Goal: Task Accomplishment & Management: Use online tool/utility

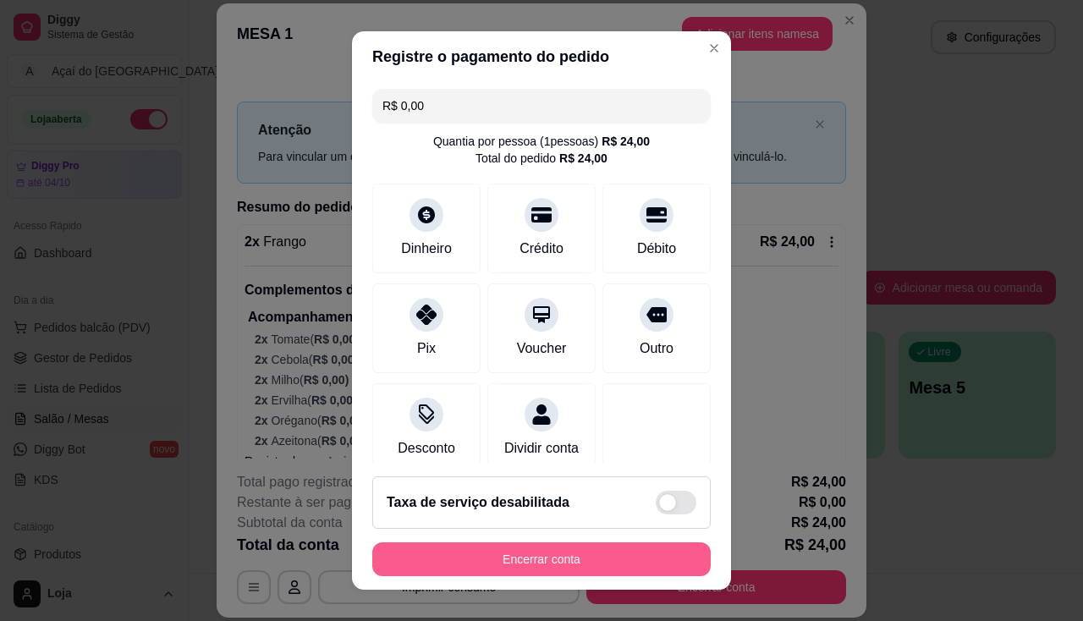
click at [615, 567] on button "Encerrar conta" at bounding box center [541, 559] width 338 height 34
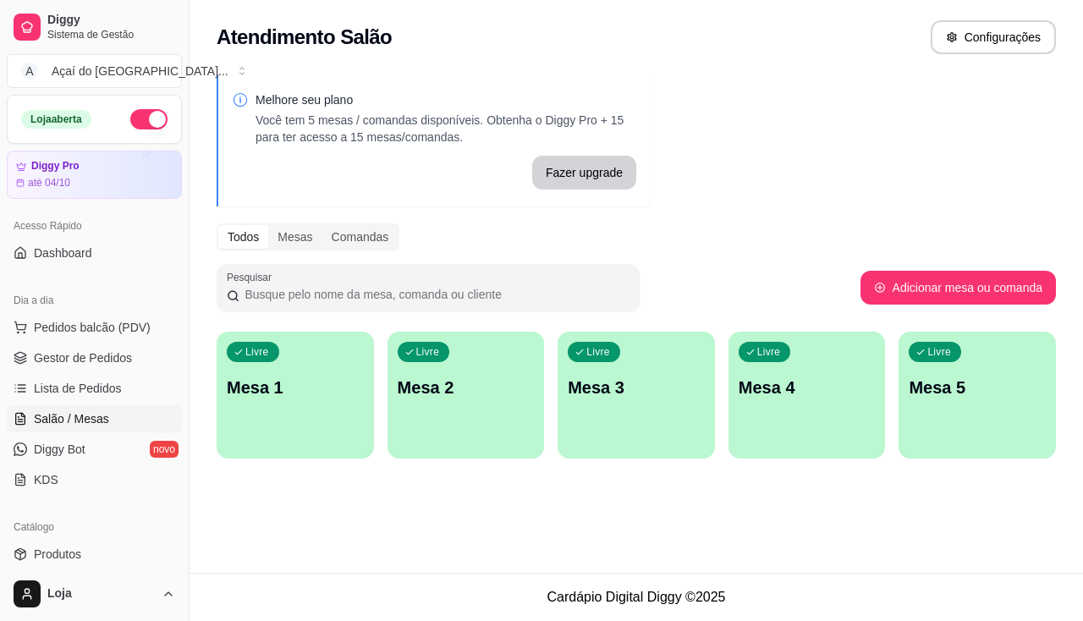
click at [342, 436] on div "Livre Mesa 1" at bounding box center [295, 385] width 157 height 107
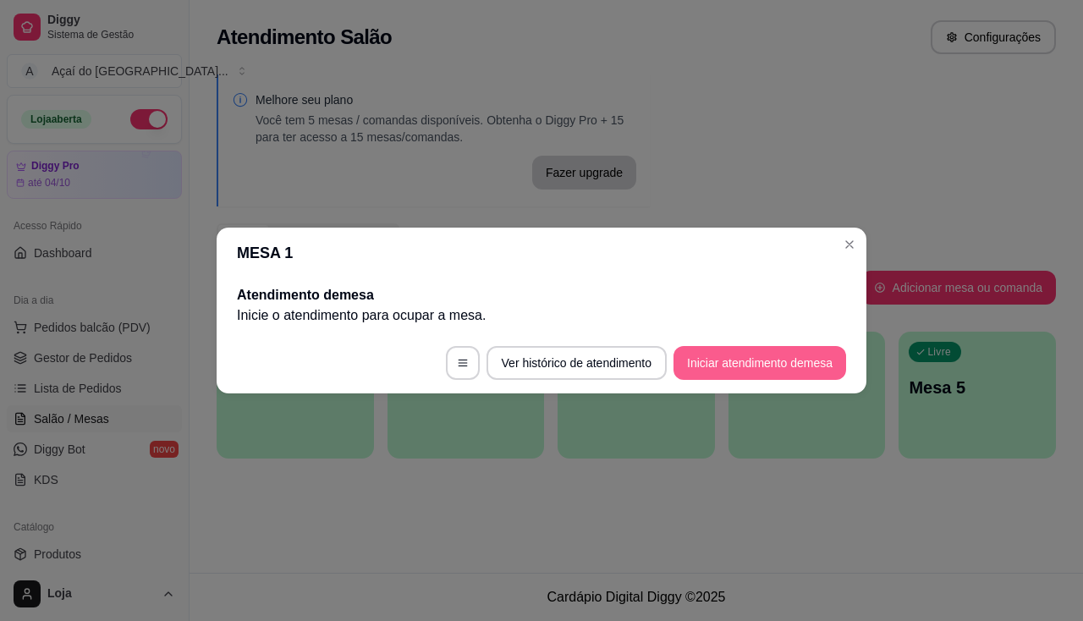
click at [758, 352] on button "Iniciar atendimento de mesa" at bounding box center [759, 363] width 173 height 34
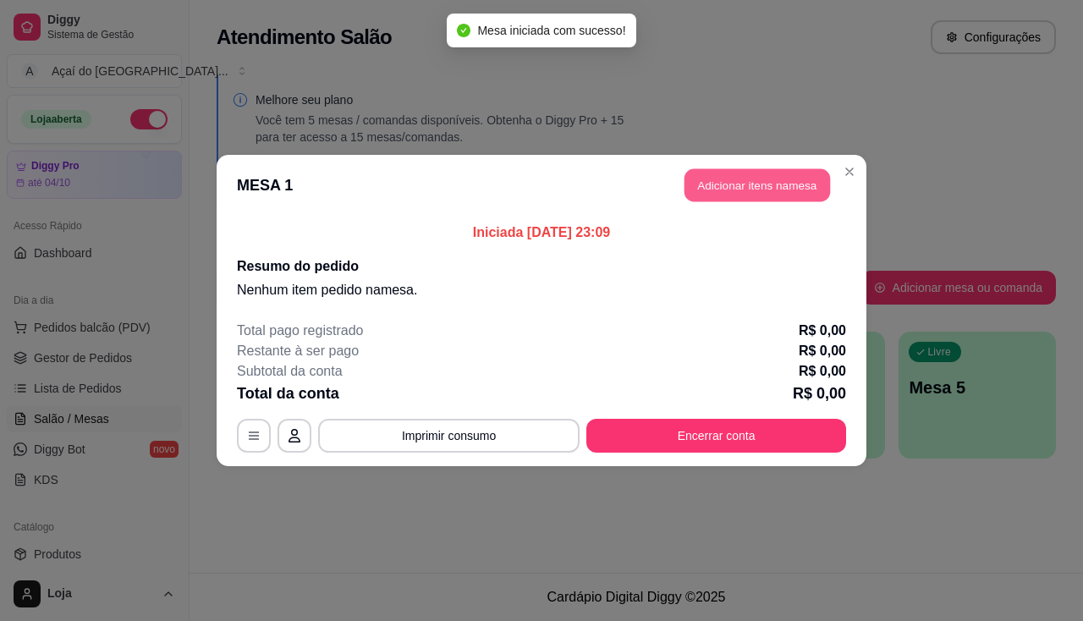
click at [749, 181] on button "Adicionar itens na mesa" at bounding box center [756, 185] width 145 height 33
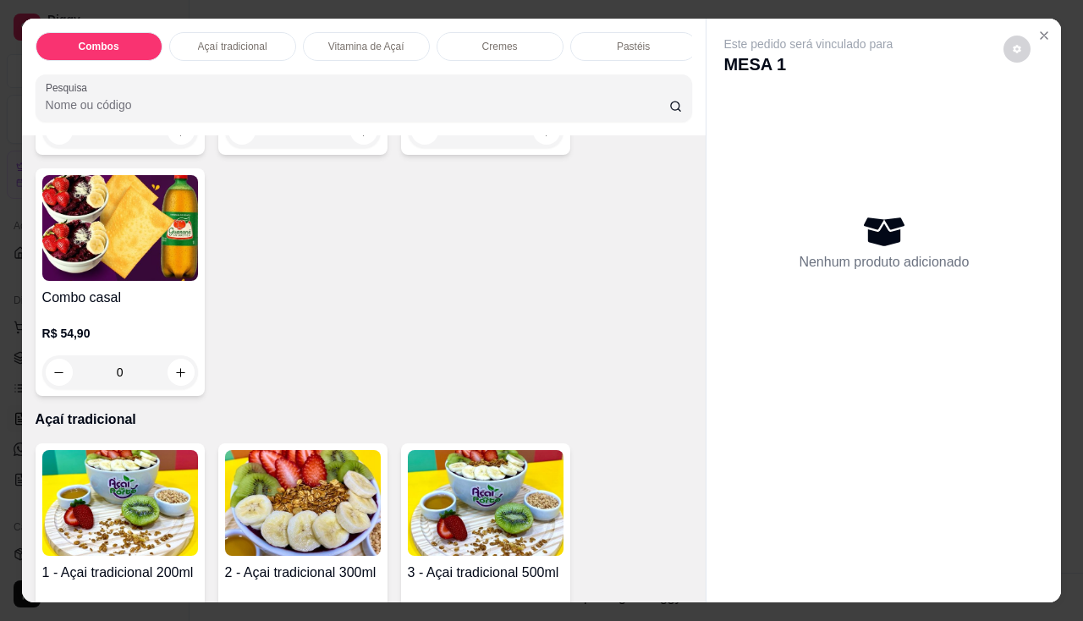
scroll to position [507, 0]
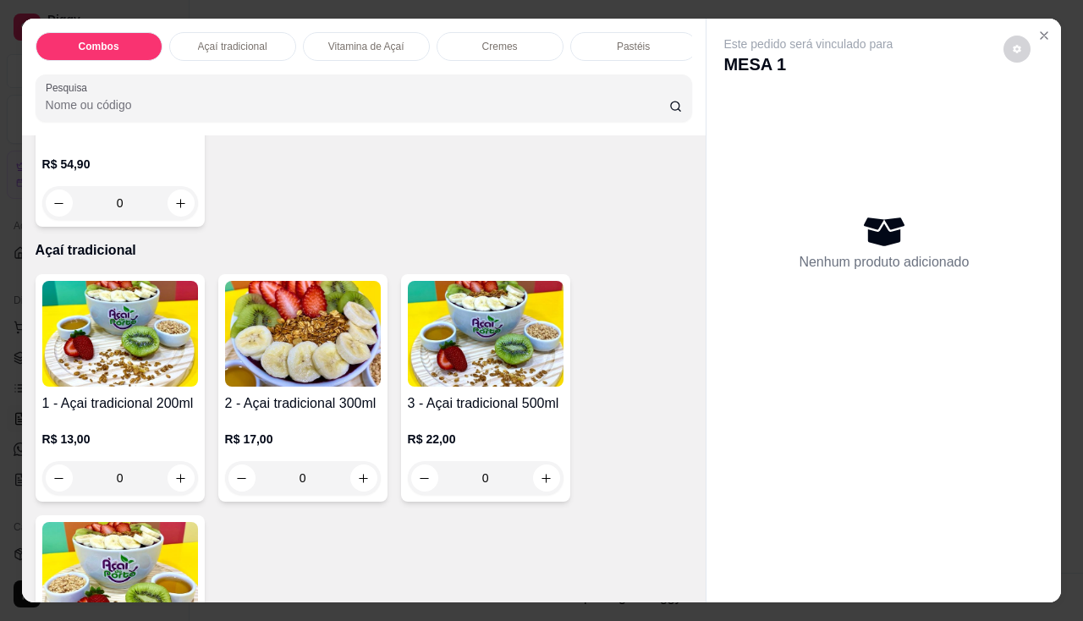
click at [319, 365] on img at bounding box center [303, 334] width 156 height 106
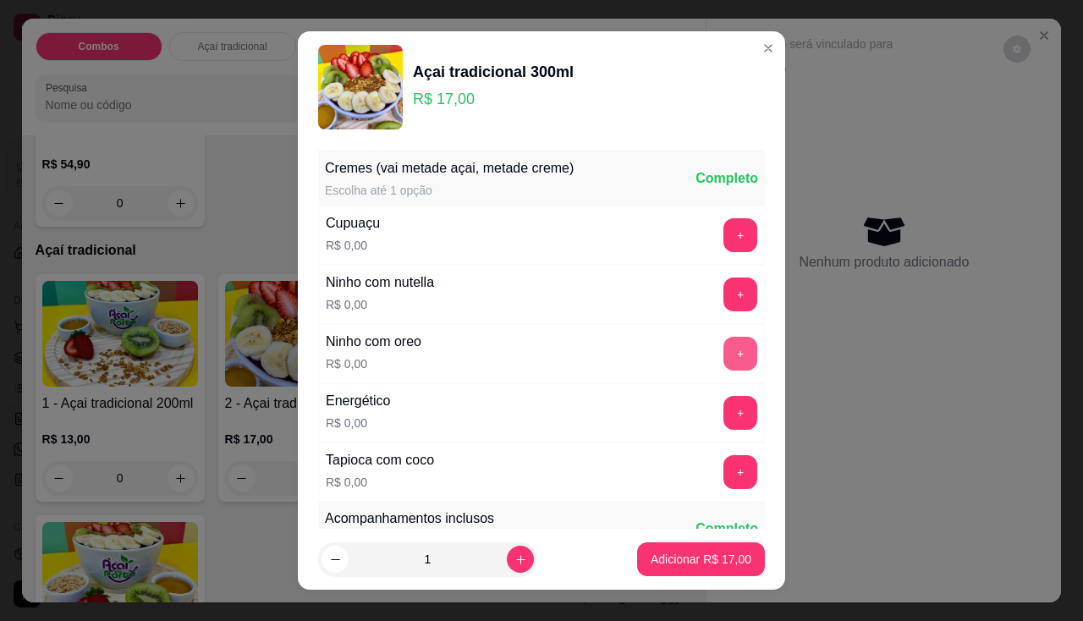
click at [723, 357] on button "+" at bounding box center [740, 354] width 34 height 34
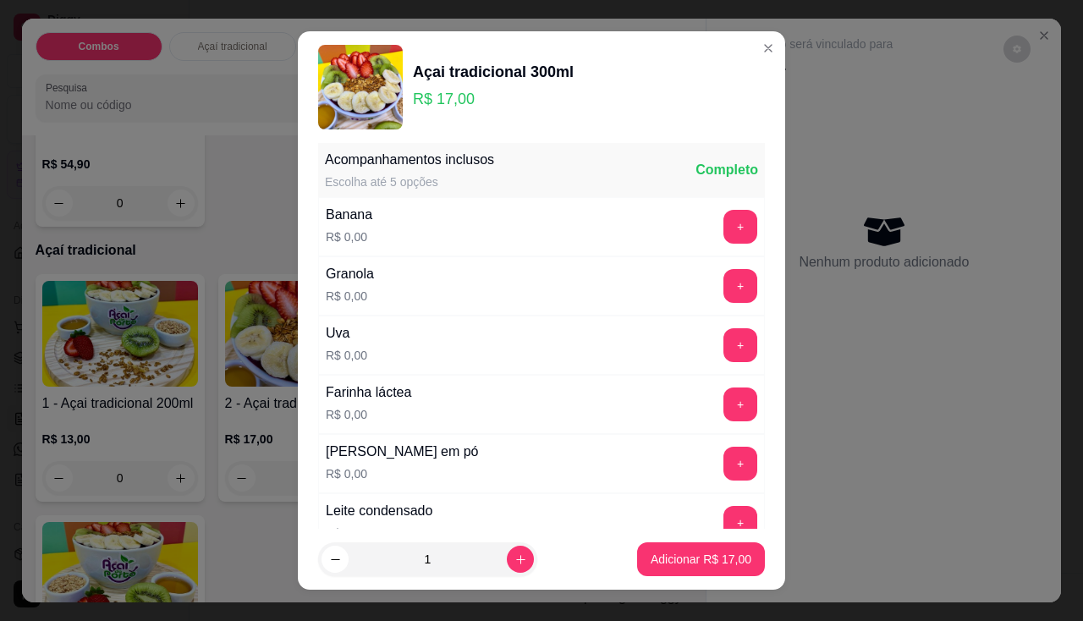
scroll to position [23, 0]
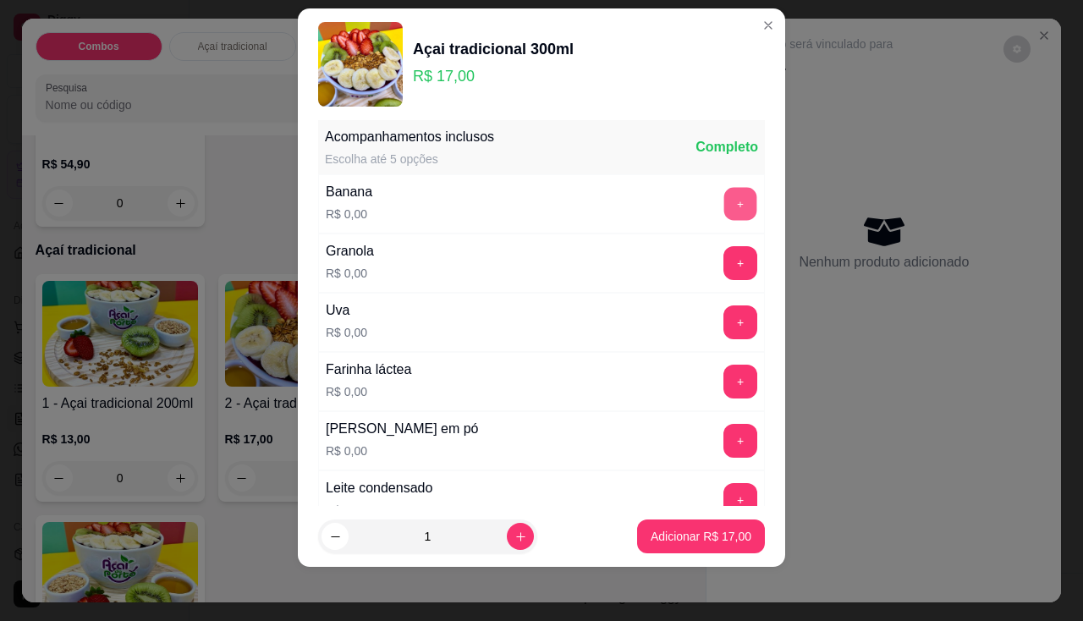
click at [724, 195] on button "+" at bounding box center [740, 203] width 33 height 33
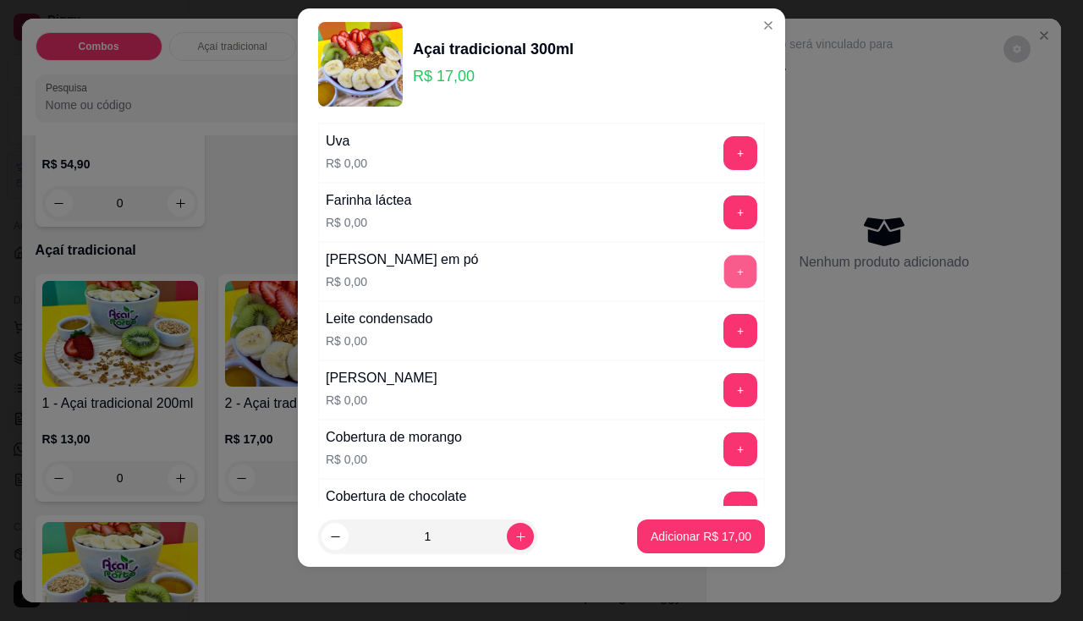
click at [724, 281] on button "+" at bounding box center [740, 271] width 33 height 33
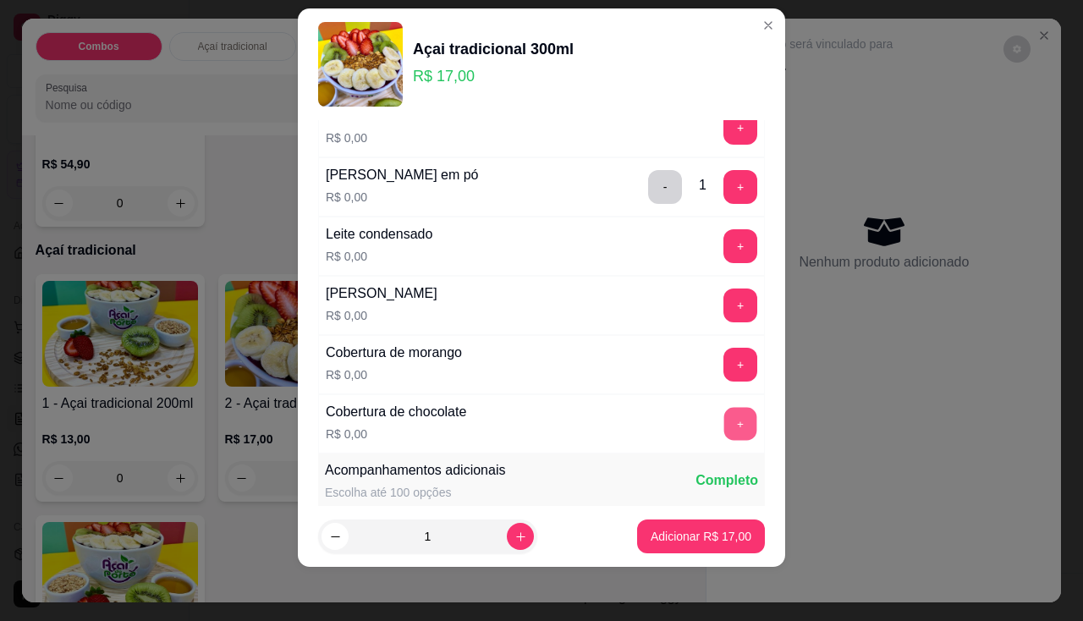
click at [724, 426] on button "+" at bounding box center [740, 423] width 33 height 33
click at [723, 240] on button "+" at bounding box center [740, 246] width 34 height 34
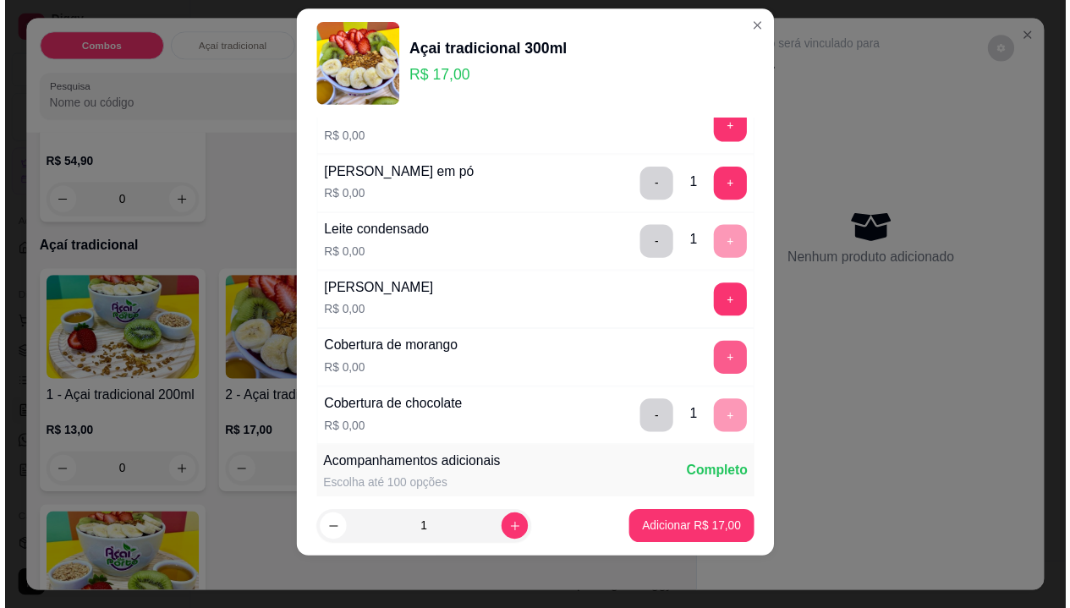
scroll to position [951, 0]
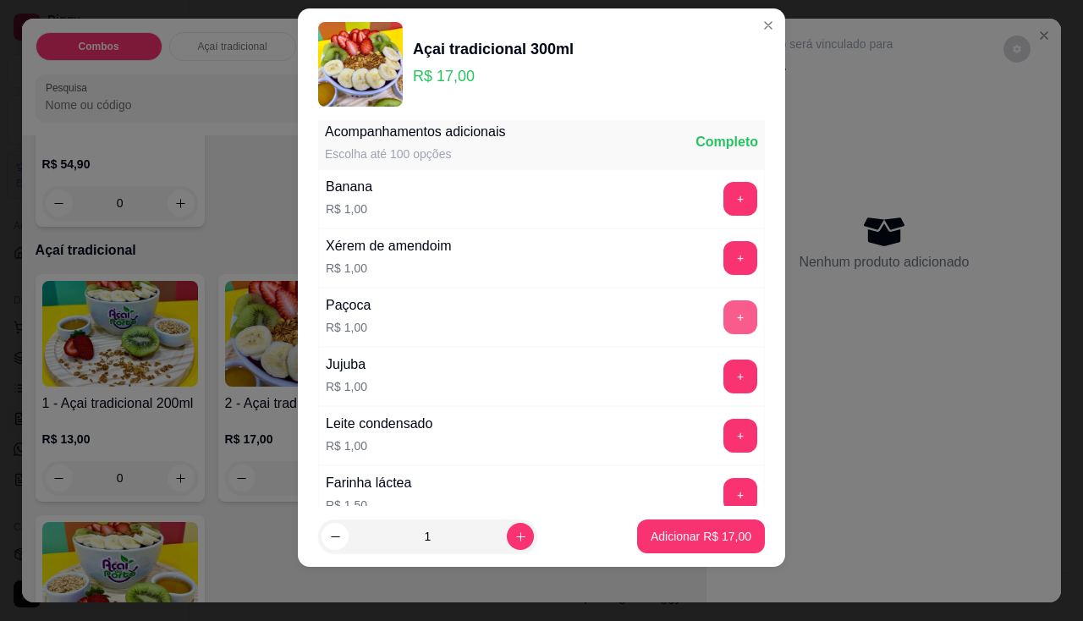
click at [723, 311] on button "+" at bounding box center [740, 317] width 34 height 34
click at [685, 528] on p "Adicionar R$ 19,00" at bounding box center [700, 536] width 101 height 17
click at [685, 528] on div "Item avulso Combos 1 Pastel de calabresa com queijo+ 1 açaí 200ml+ 1 refri lata…" at bounding box center [364, 368] width 684 height 467
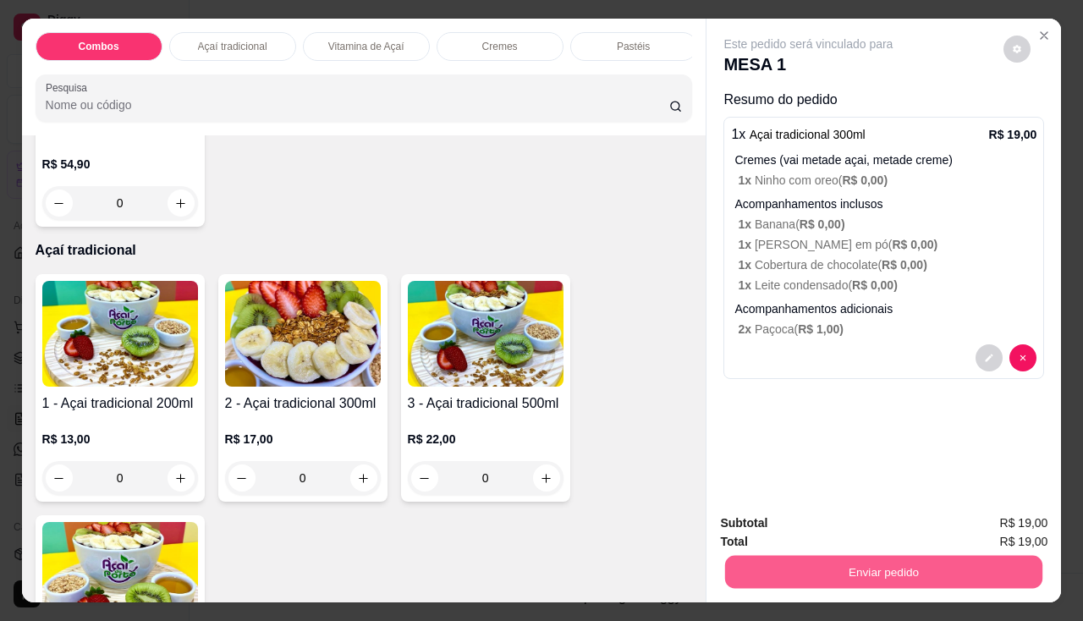
click at [759, 556] on button "Enviar pedido" at bounding box center [883, 572] width 317 height 33
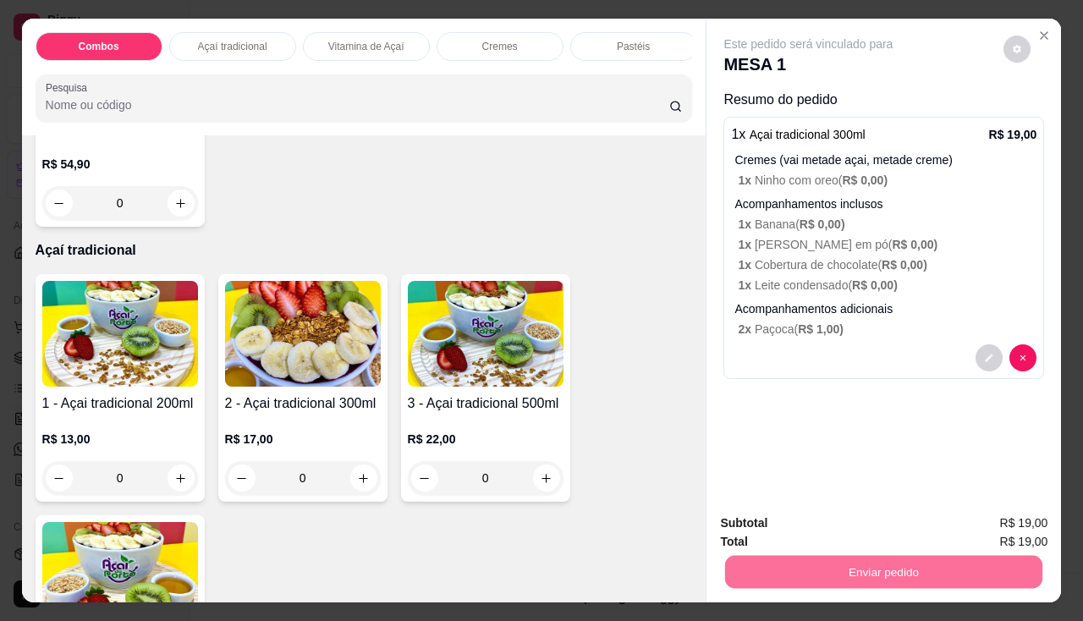
click at [1013, 525] on button "Enviar pedido" at bounding box center [1004, 524] width 96 height 32
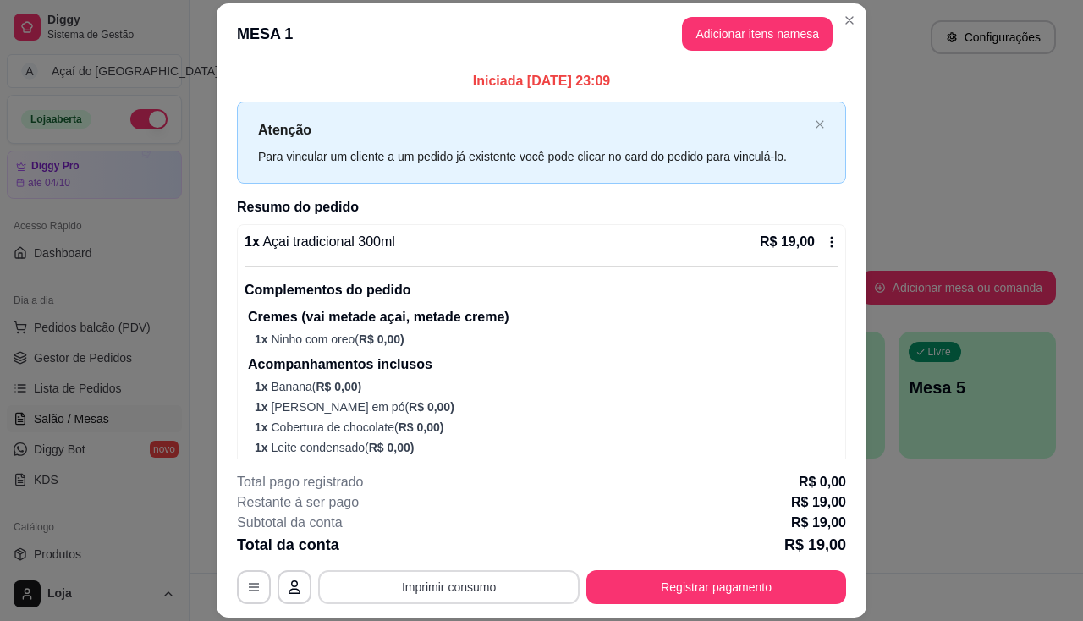
click at [507, 602] on button "Imprimir consumo" at bounding box center [448, 587] width 261 height 34
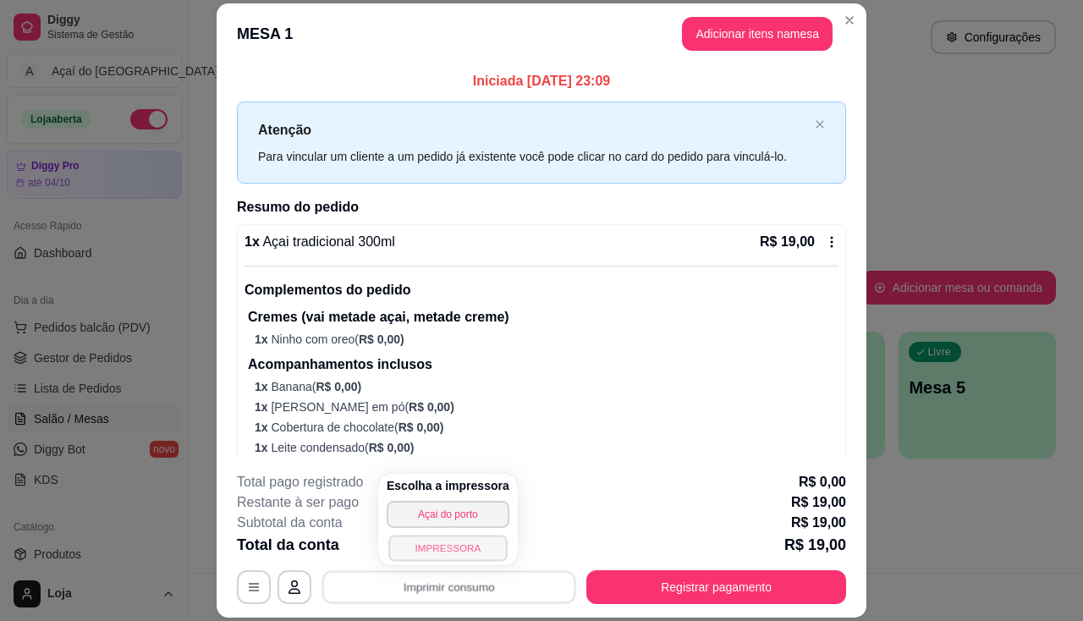
click at [452, 549] on button "IMPRESSORA" at bounding box center [447, 547] width 118 height 26
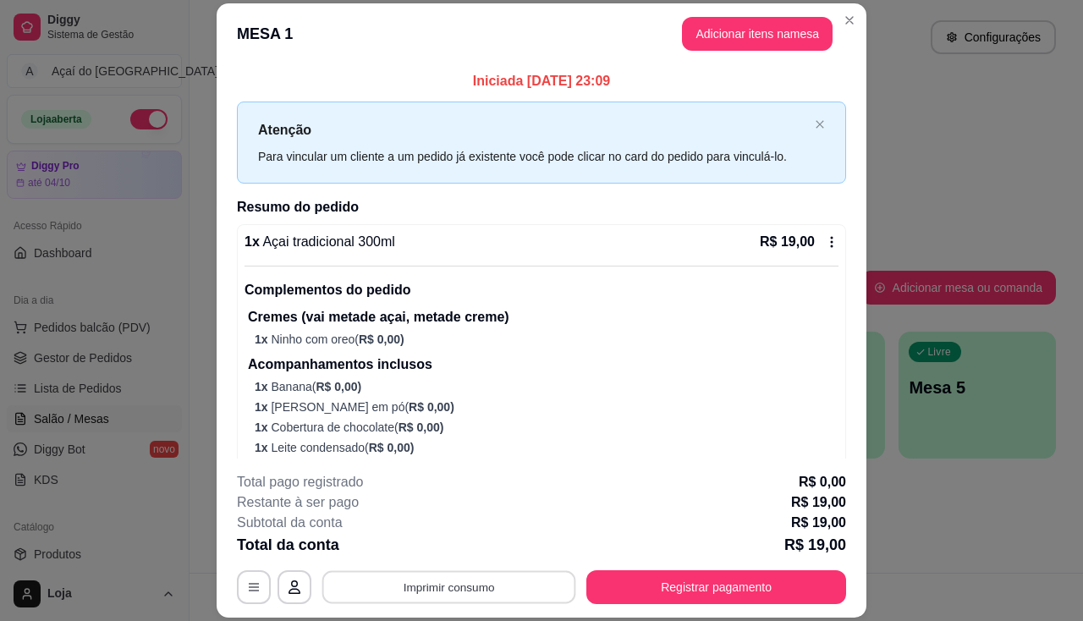
click at [458, 588] on button "Imprimir consumo" at bounding box center [449, 587] width 254 height 33
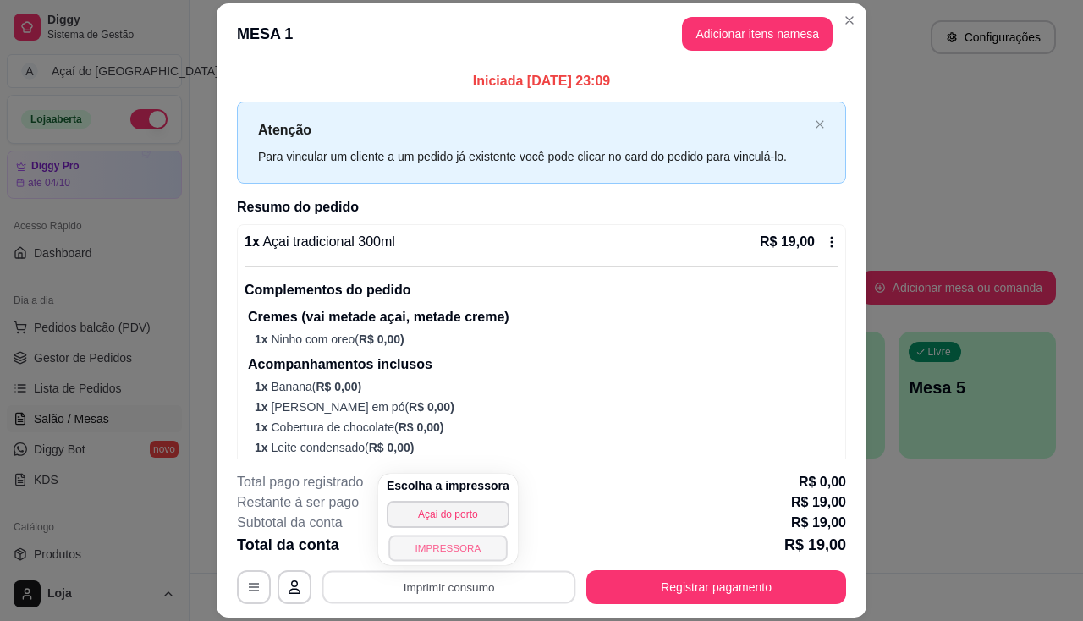
click at [467, 548] on button "IMPRESSORA" at bounding box center [447, 547] width 118 height 26
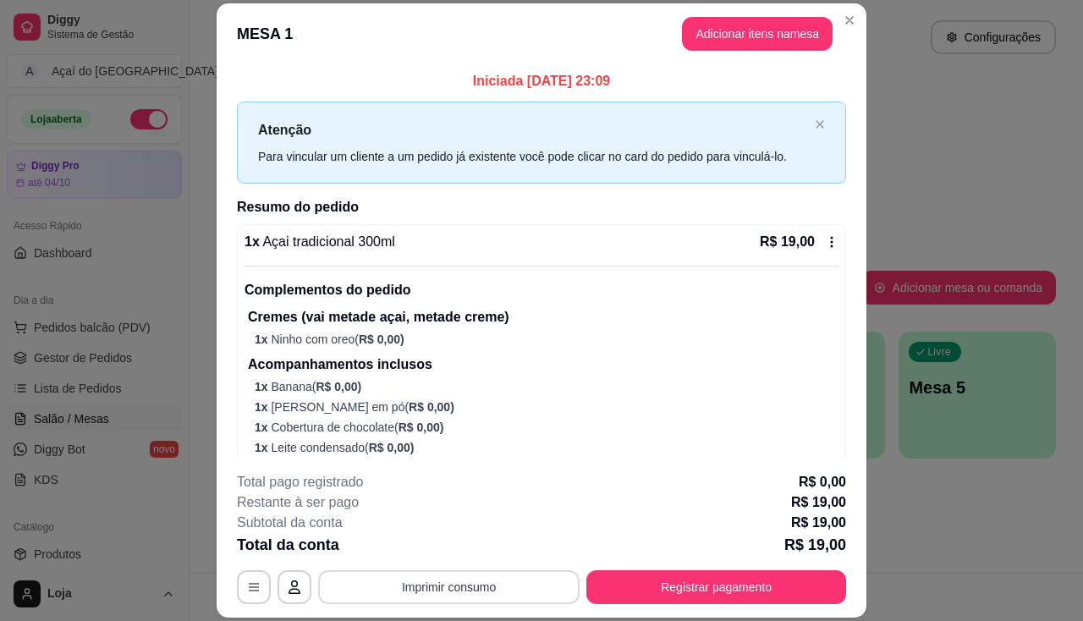
click at [488, 584] on button "Imprimir consumo" at bounding box center [448, 587] width 261 height 34
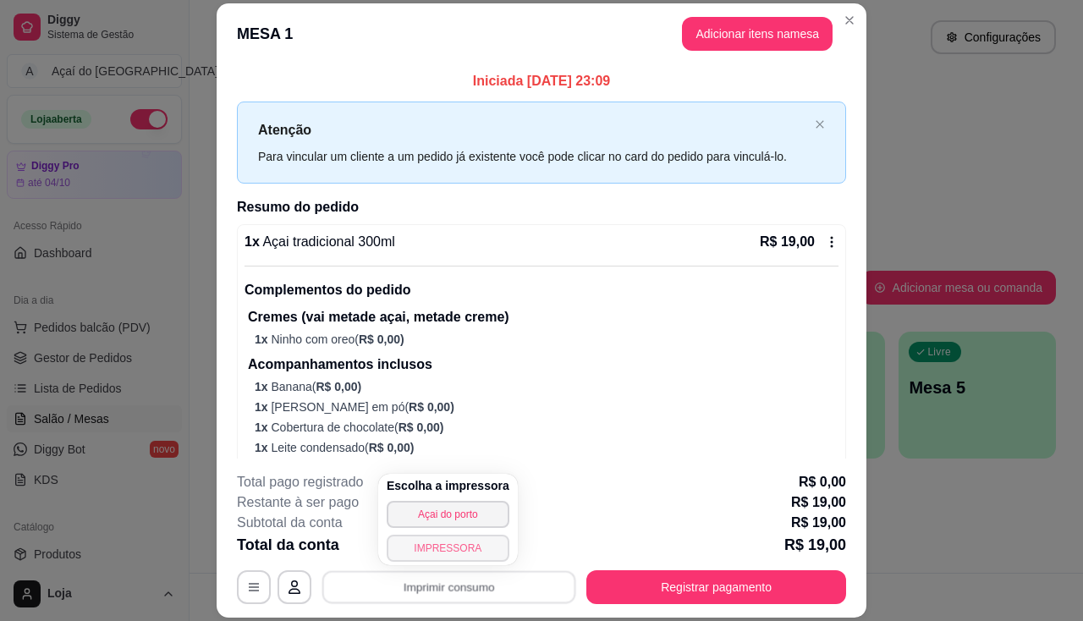
click at [464, 550] on button "IMPRESSORA" at bounding box center [447, 547] width 123 height 27
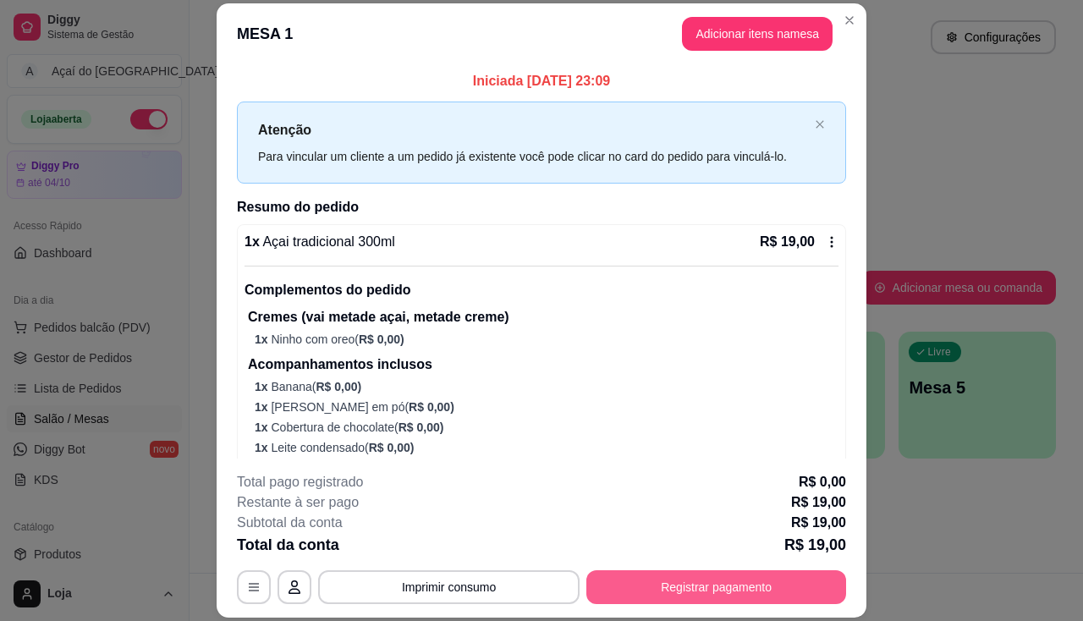
click at [620, 573] on button "Registrar pagamento" at bounding box center [716, 587] width 260 height 34
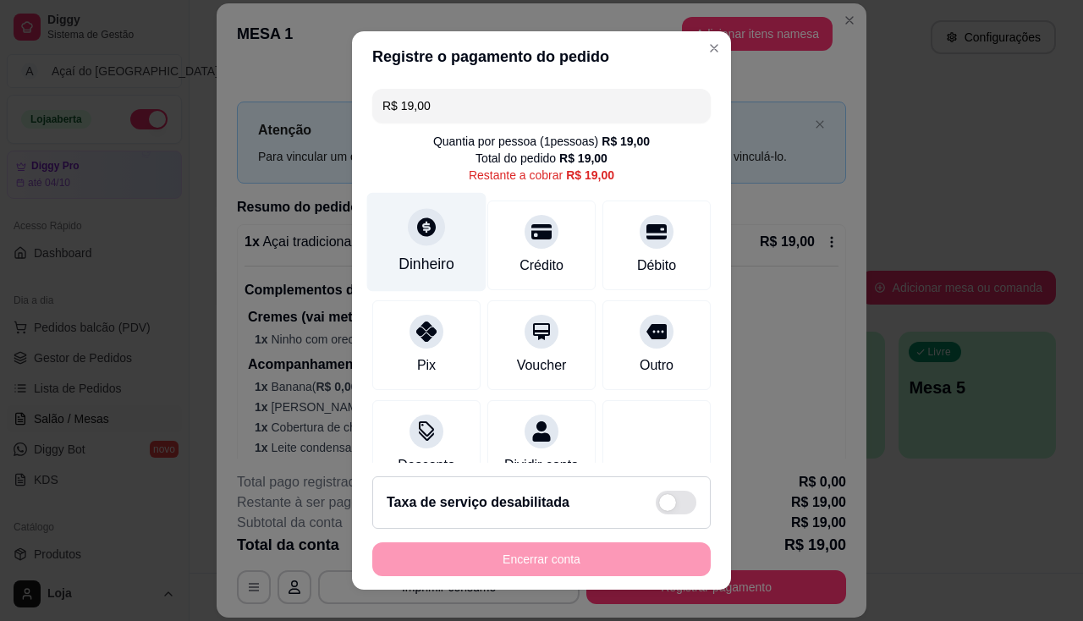
click at [415, 232] on icon at bounding box center [426, 227] width 22 height 22
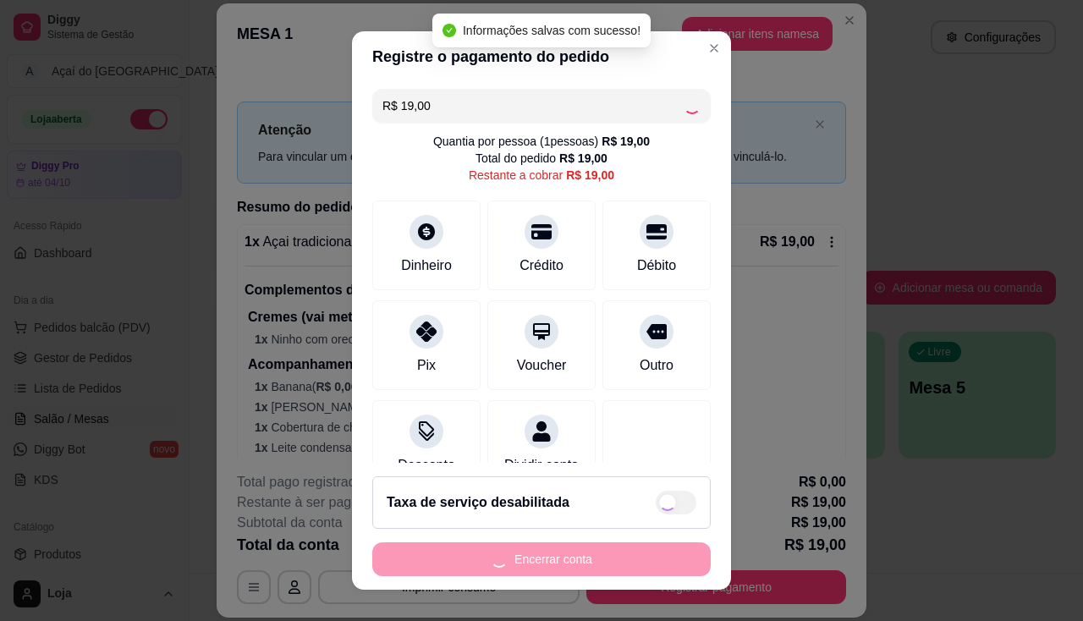
type input "R$ 0,00"
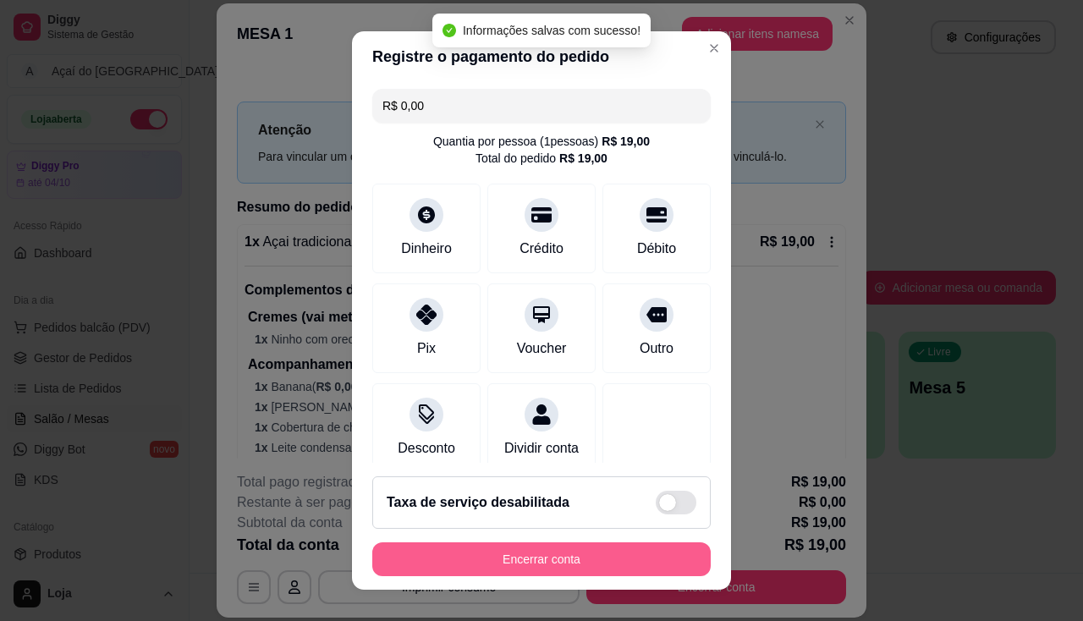
click at [653, 550] on button "Encerrar conta" at bounding box center [541, 559] width 338 height 34
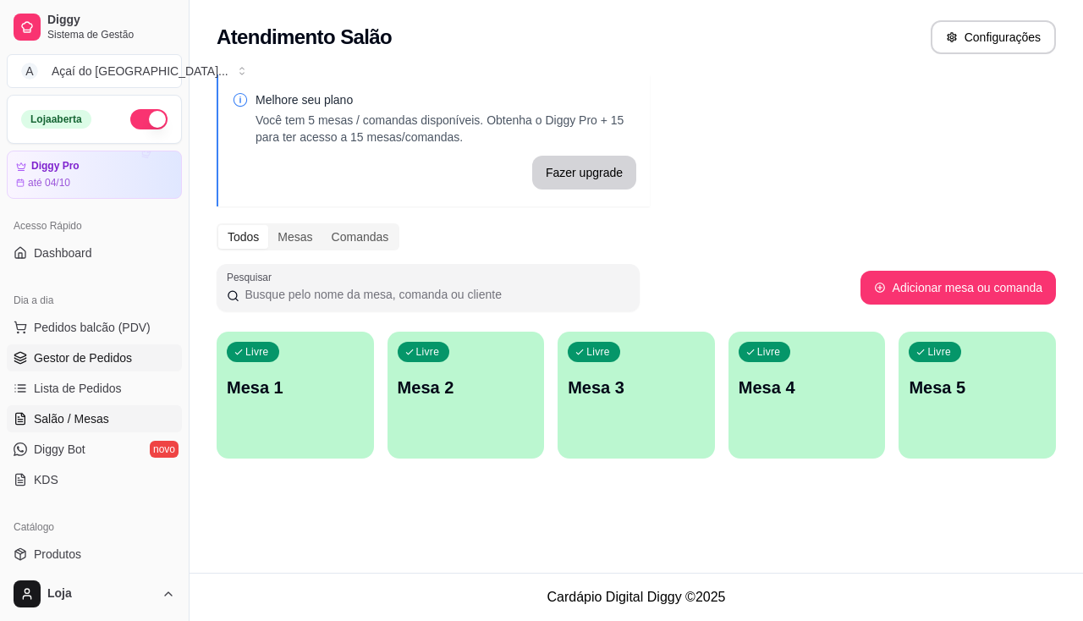
click at [95, 362] on span "Gestor de Pedidos" at bounding box center [83, 357] width 98 height 17
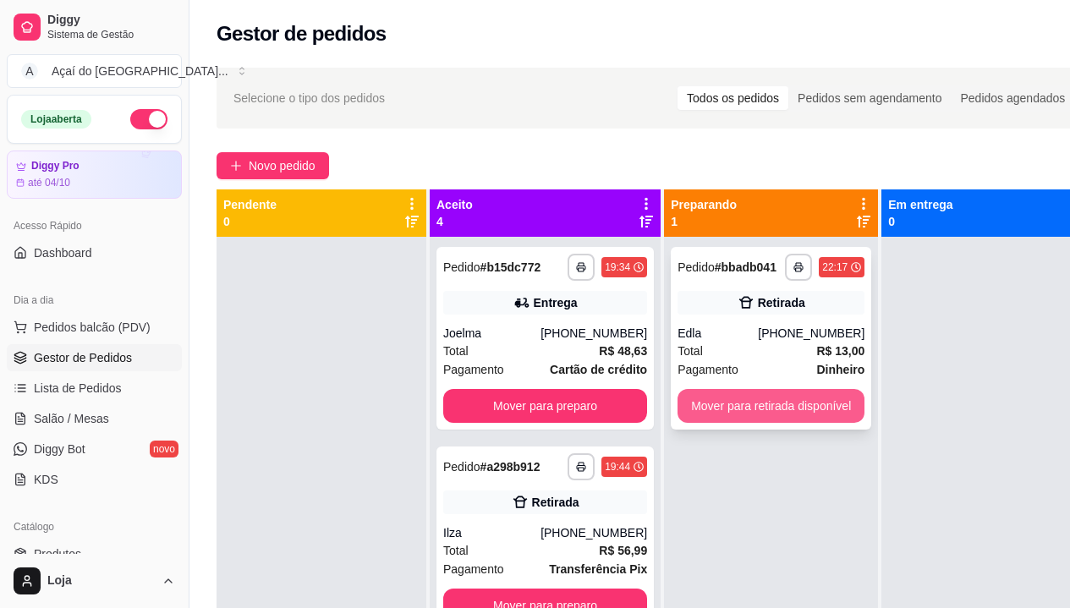
click at [725, 415] on button "Mover para retirada disponível" at bounding box center [770, 406] width 187 height 34
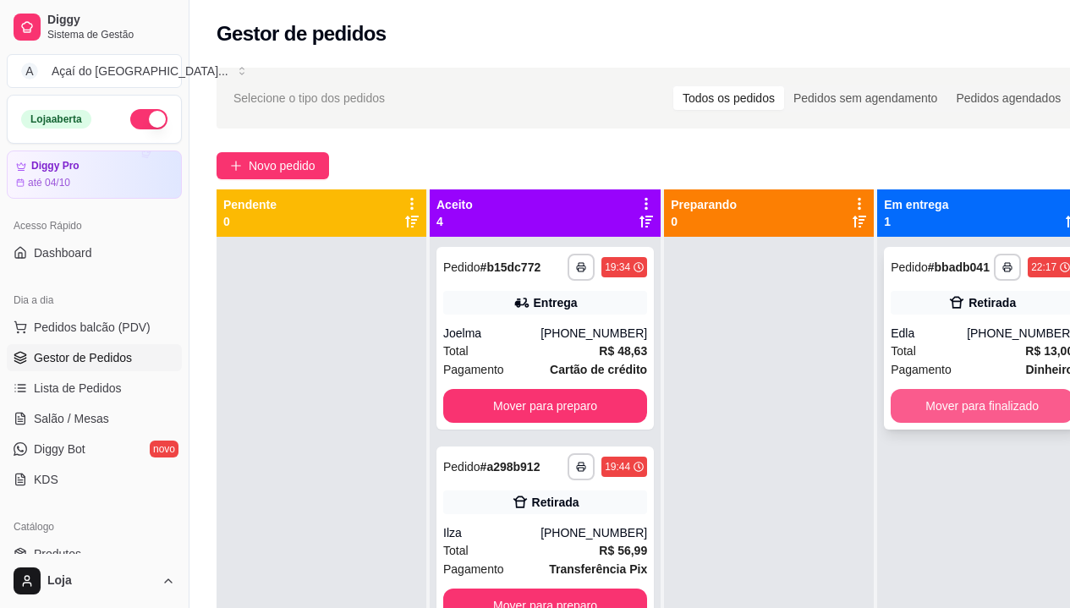
click at [891, 407] on button "Mover para finalizado" at bounding box center [982, 406] width 183 height 34
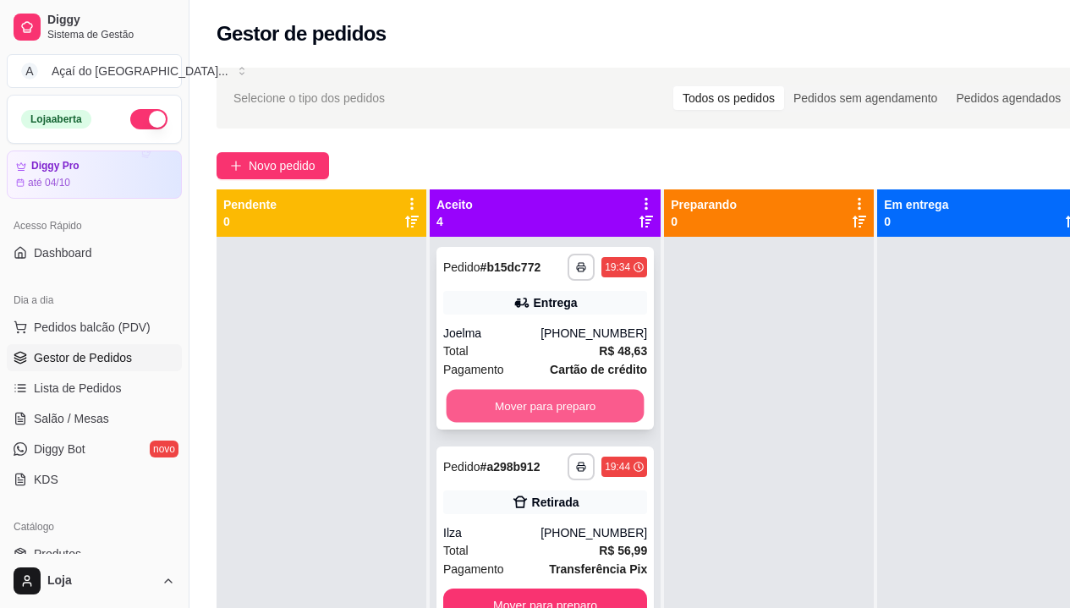
click at [595, 413] on button "Mover para preparo" at bounding box center [546, 406] width 198 height 33
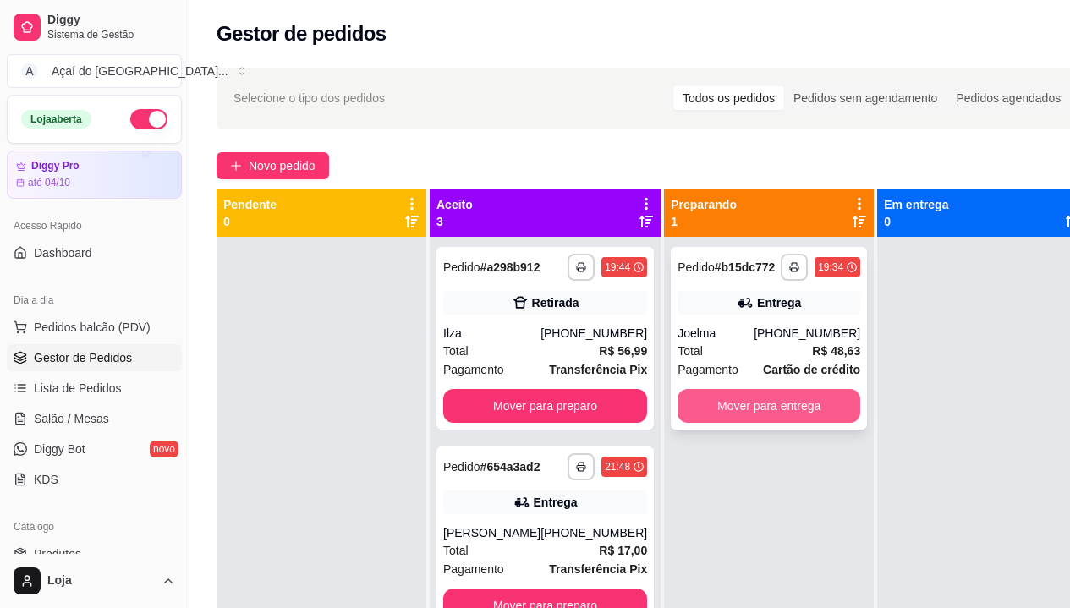
click at [797, 403] on button "Mover para entrega" at bounding box center [768, 406] width 183 height 34
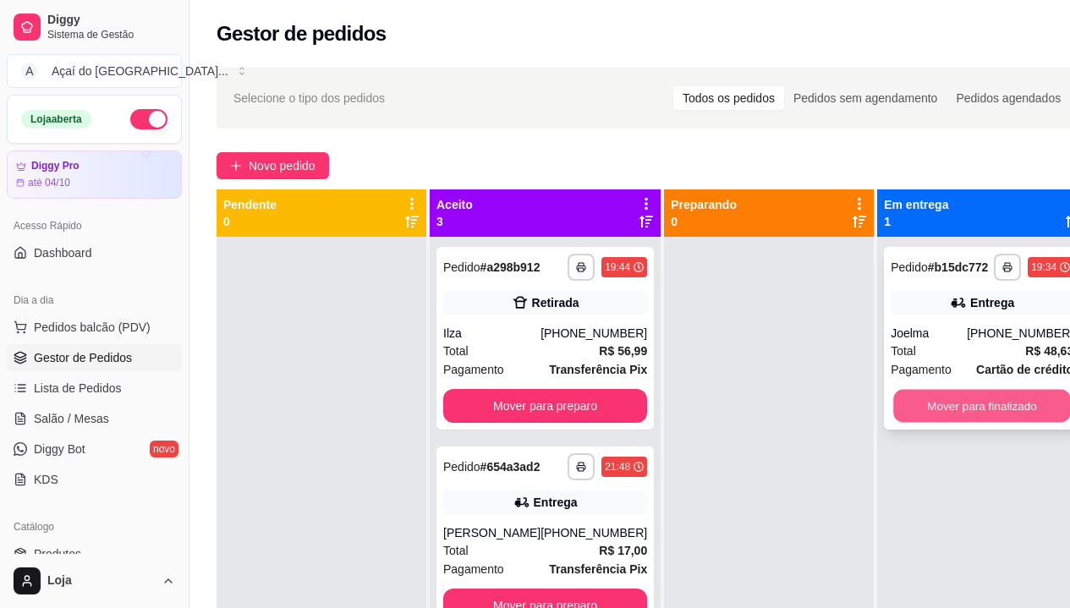
click at [942, 412] on button "Mover para finalizado" at bounding box center [982, 406] width 178 height 33
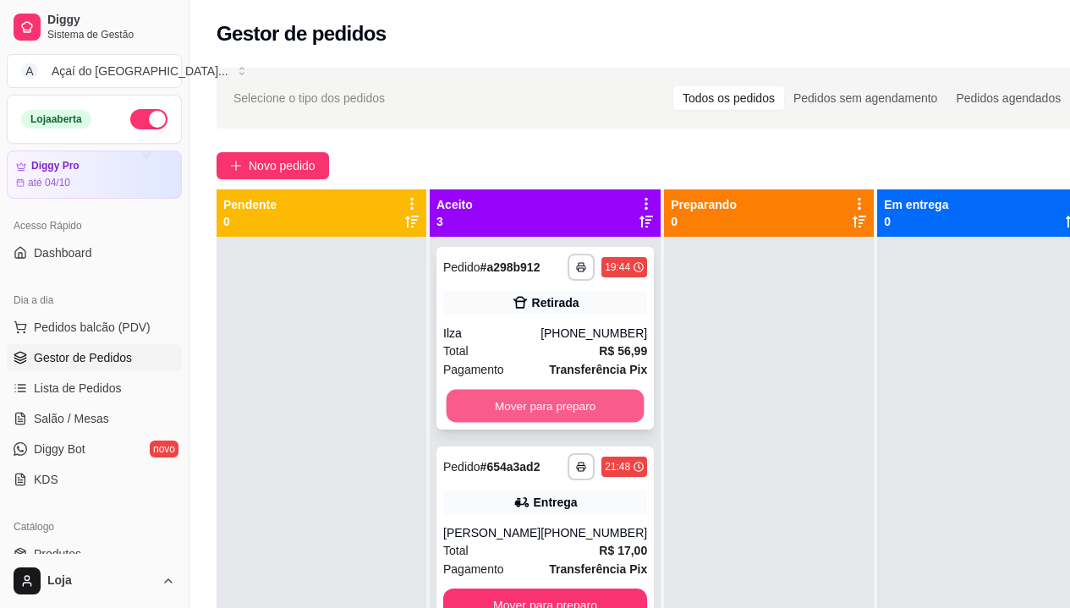
click at [574, 415] on button "Mover para preparo" at bounding box center [546, 406] width 198 height 33
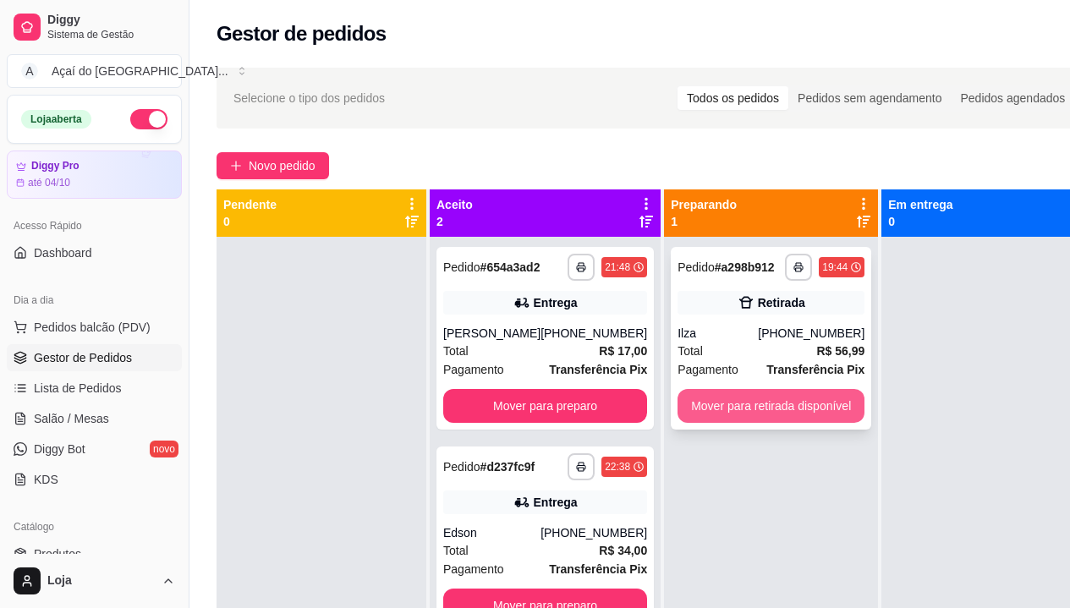
click at [727, 418] on button "Mover para retirada disponível" at bounding box center [770, 406] width 187 height 34
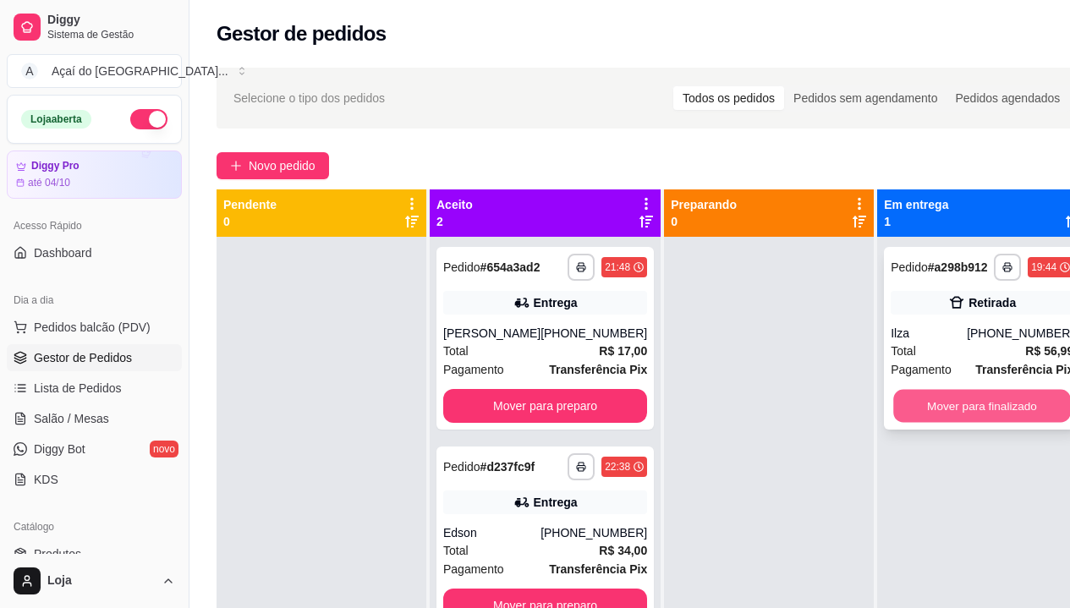
click at [963, 410] on button "Mover para finalizado" at bounding box center [982, 406] width 178 height 33
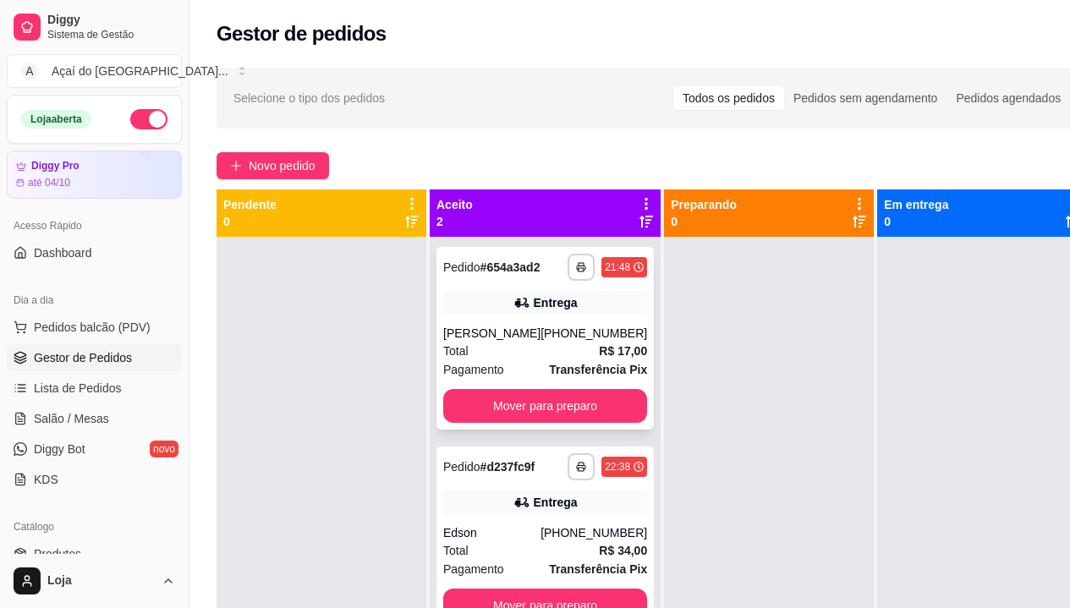
click at [572, 382] on div "**********" at bounding box center [544, 338] width 217 height 183
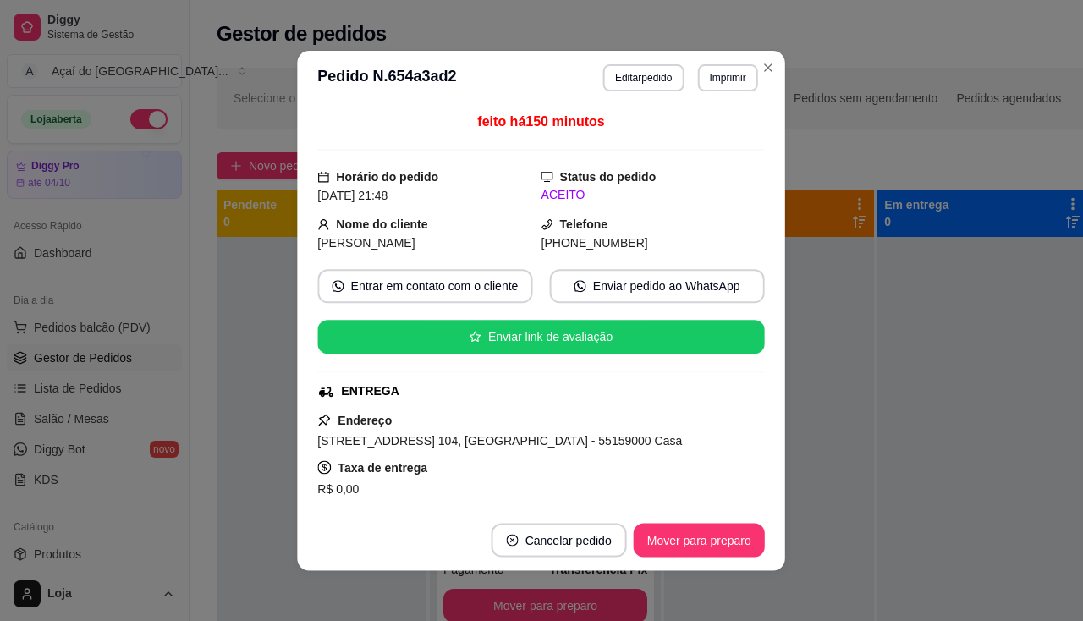
click at [575, 399] on div "ENTREGA" at bounding box center [539, 391] width 443 height 18
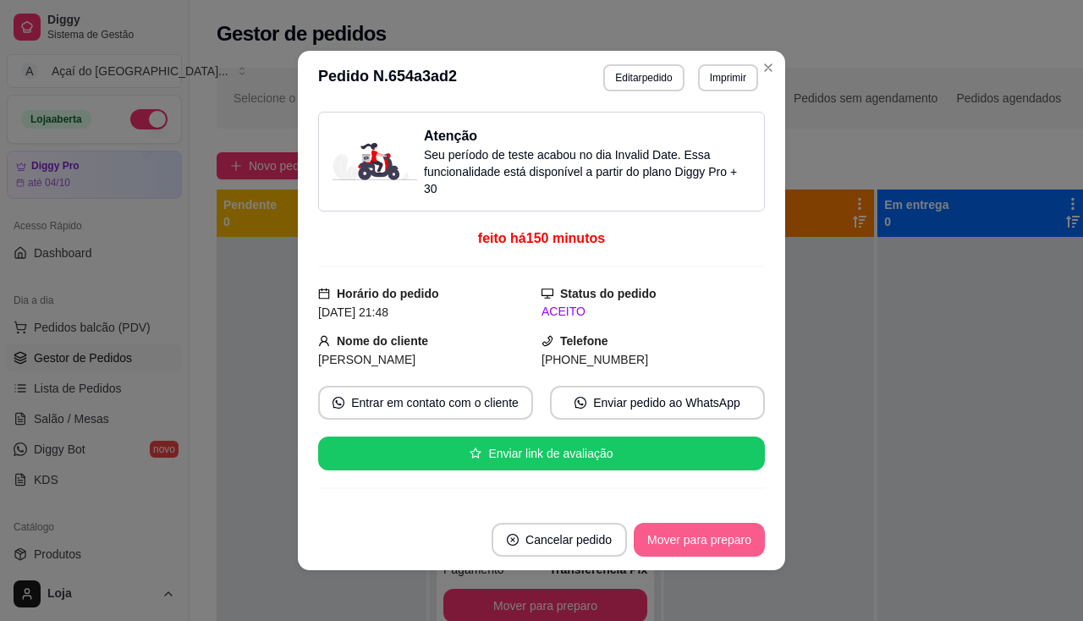
click at [704, 540] on button "Mover para preparo" at bounding box center [698, 540] width 131 height 34
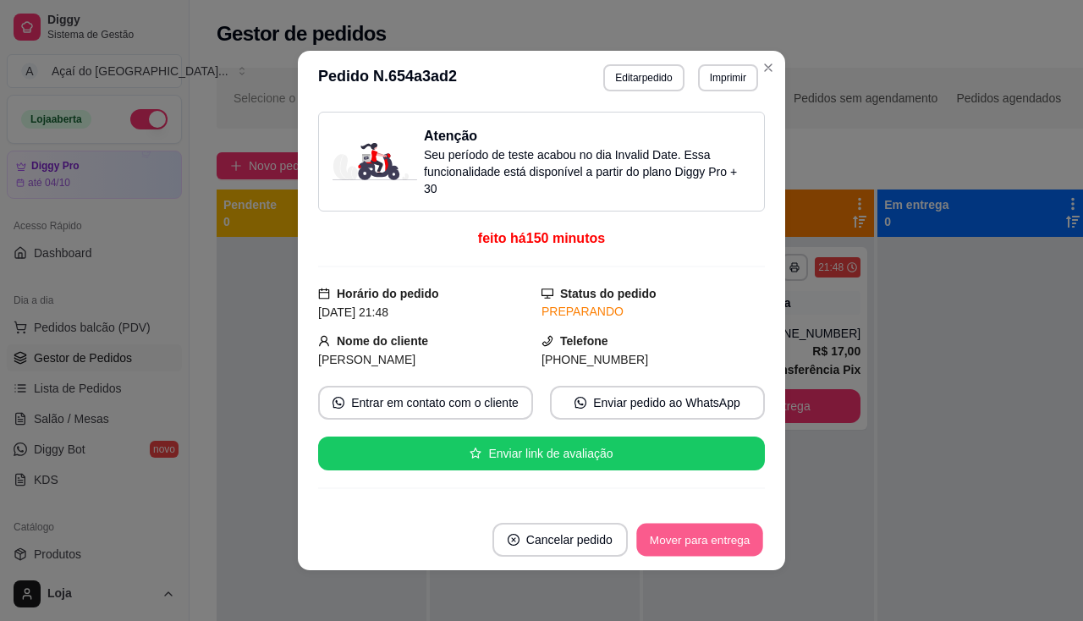
click at [704, 540] on button "Mover para entrega" at bounding box center [699, 540] width 127 height 33
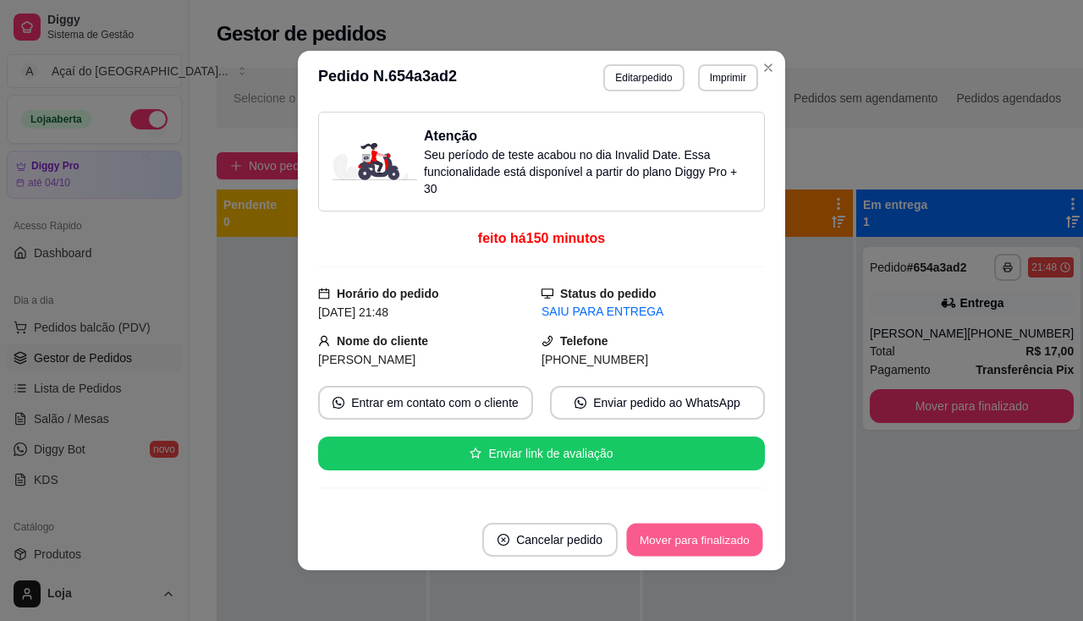
click at [712, 548] on button "Mover para finalizado" at bounding box center [695, 540] width 136 height 33
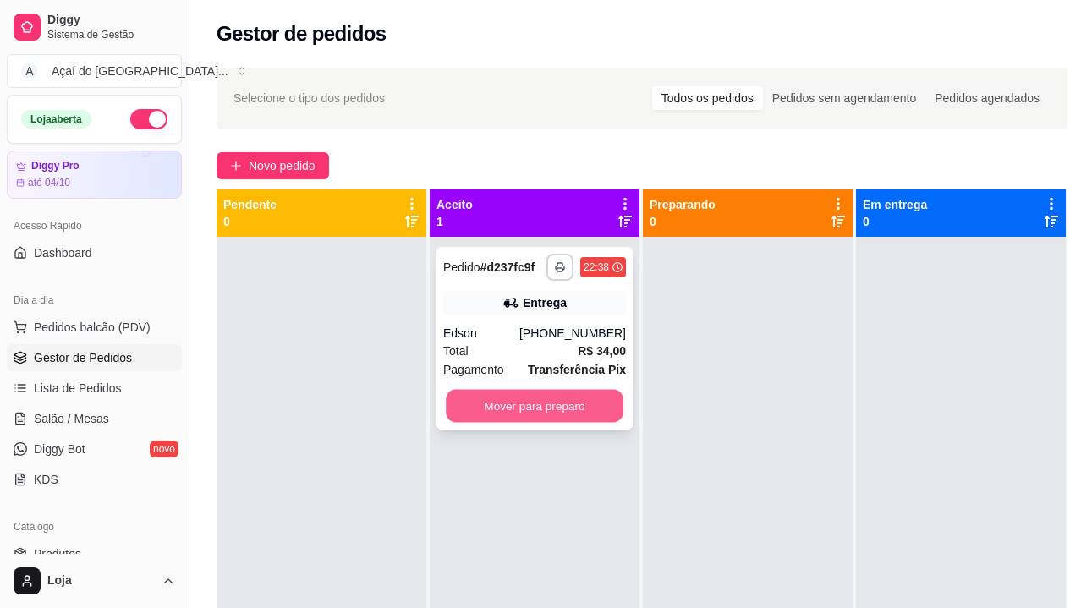
click at [594, 413] on button "Mover para preparo" at bounding box center [535, 406] width 178 height 33
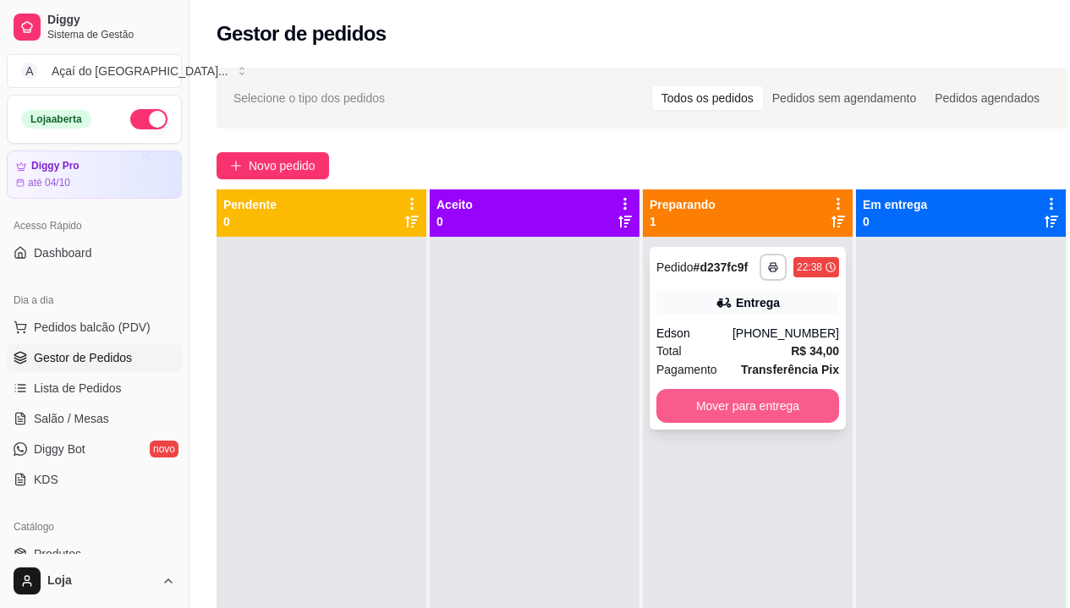
click at [732, 419] on button "Mover para entrega" at bounding box center [747, 406] width 183 height 34
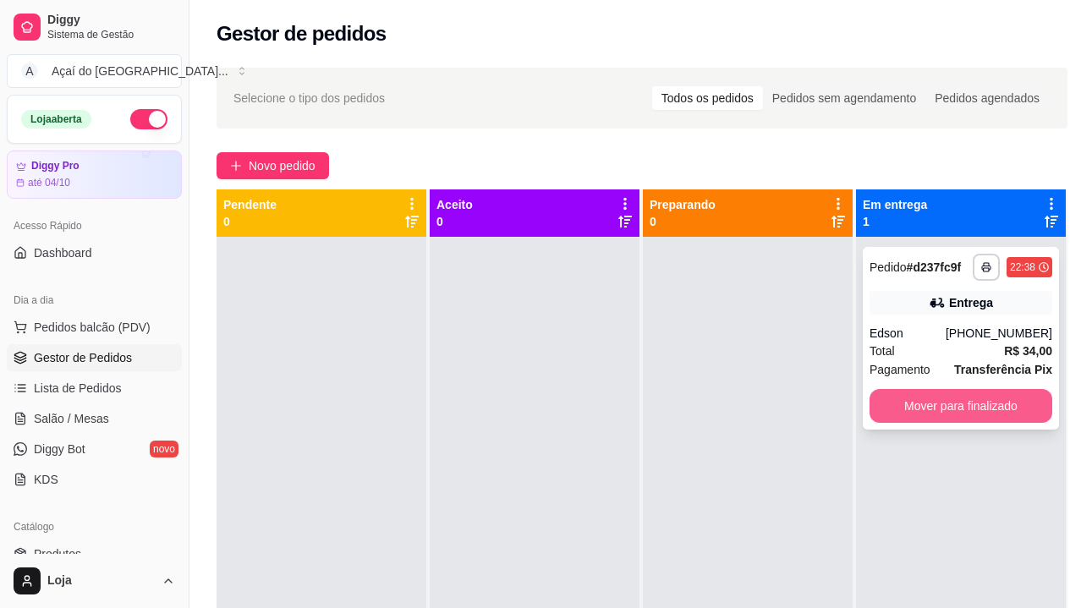
click at [1010, 408] on button "Mover para finalizado" at bounding box center [960, 406] width 183 height 34
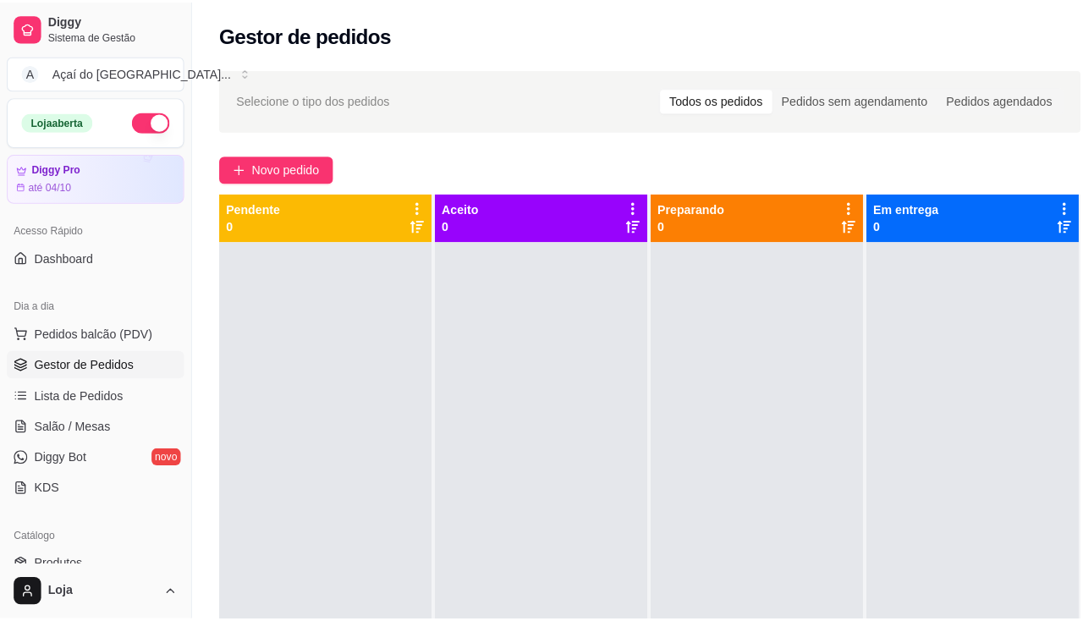
scroll to position [85, 0]
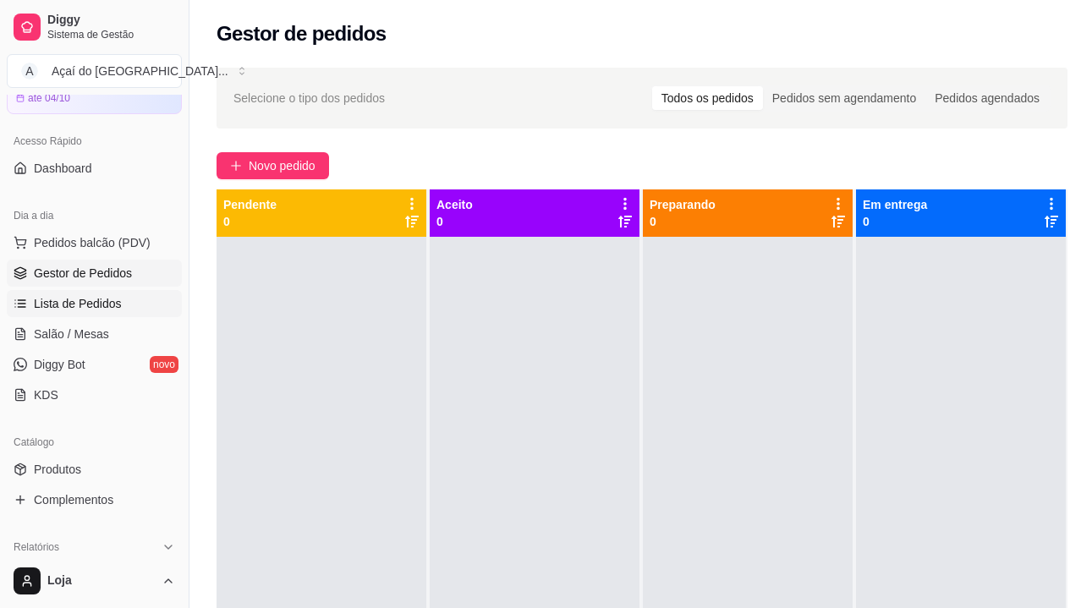
click at [100, 304] on span "Lista de Pedidos" at bounding box center [78, 303] width 88 height 17
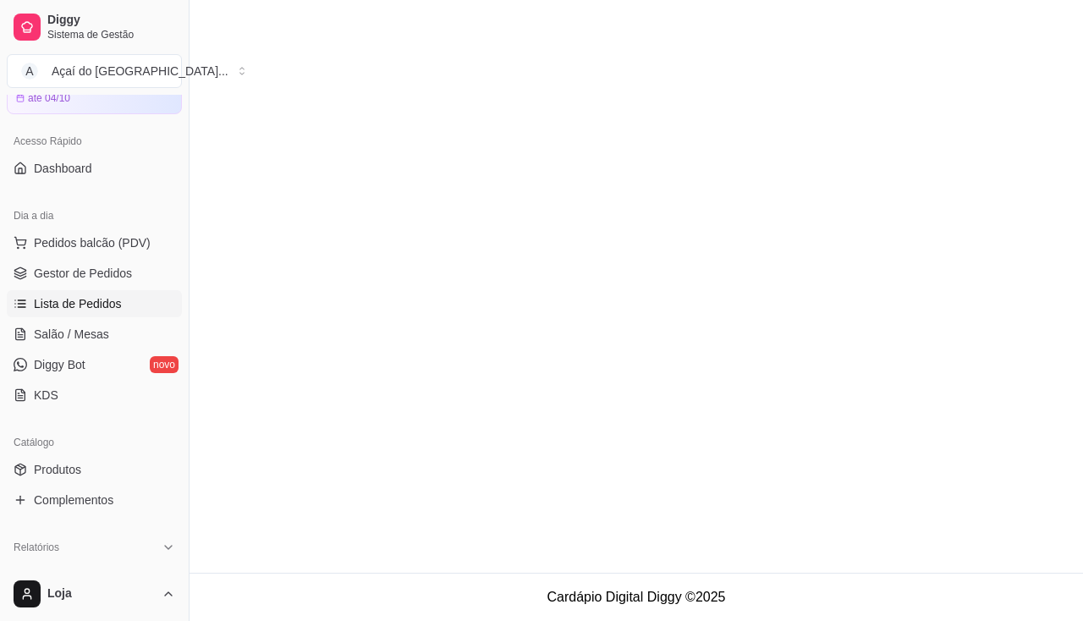
click at [100, 304] on span "Lista de Pedidos" at bounding box center [78, 303] width 88 height 17
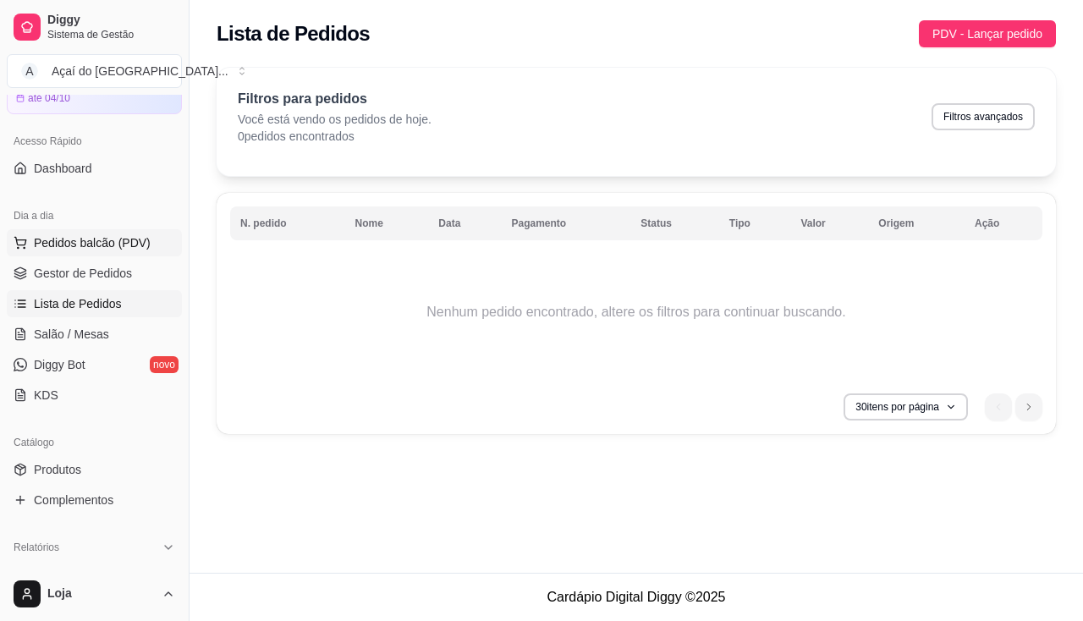
click at [114, 248] on span "Pedidos balcão (PDV)" at bounding box center [92, 242] width 117 height 17
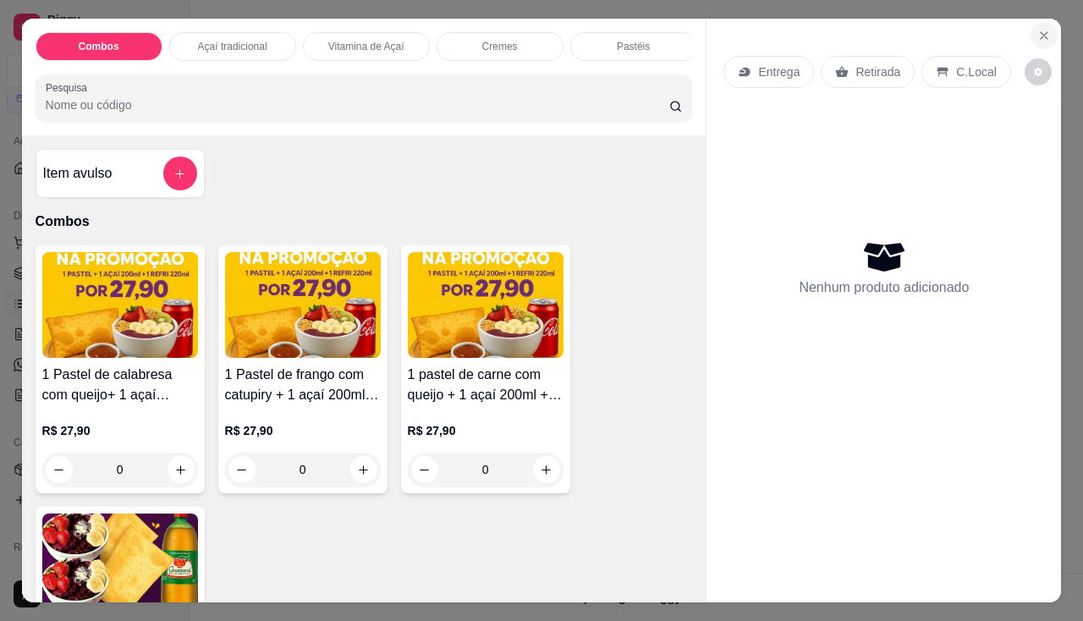
click at [1040, 32] on icon "Close" at bounding box center [1043, 35] width 7 height 7
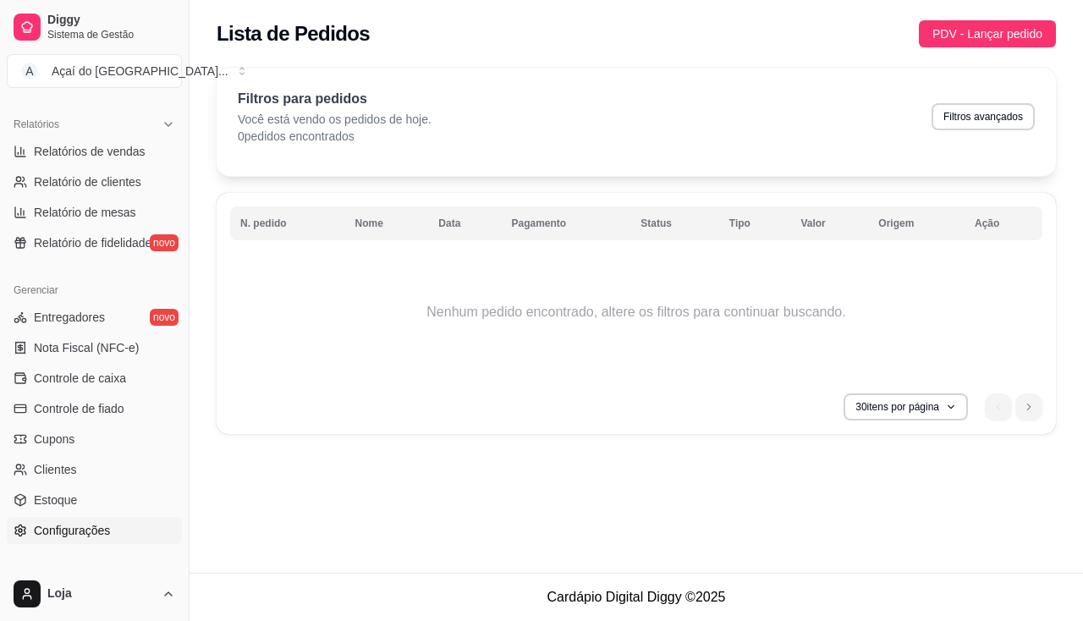
scroll to position [596, 0]
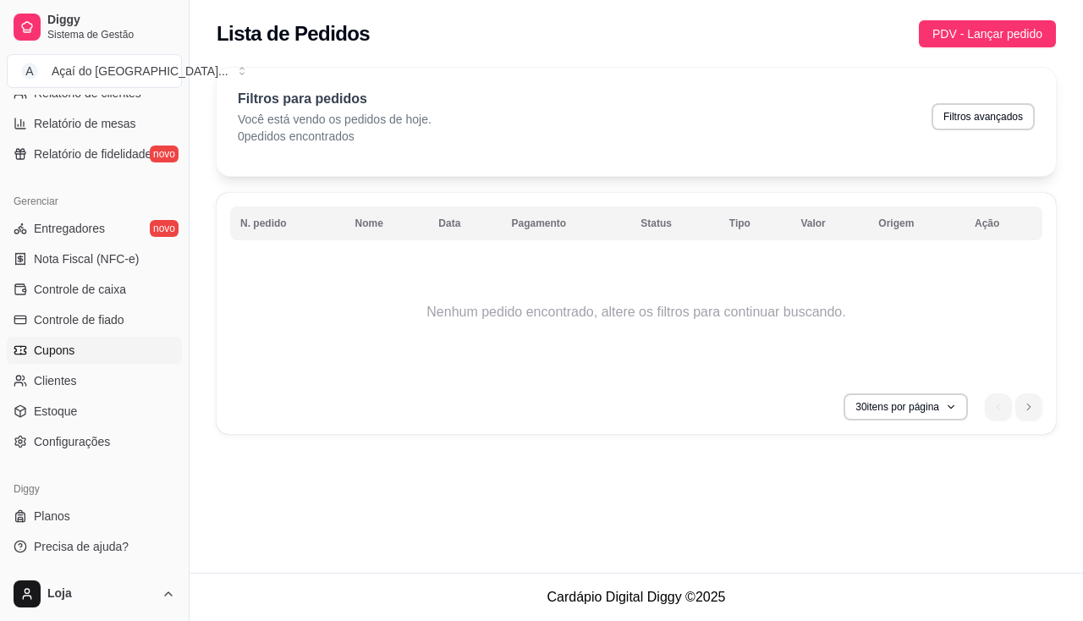
click at [46, 354] on span "Cupons" at bounding box center [54, 350] width 41 height 17
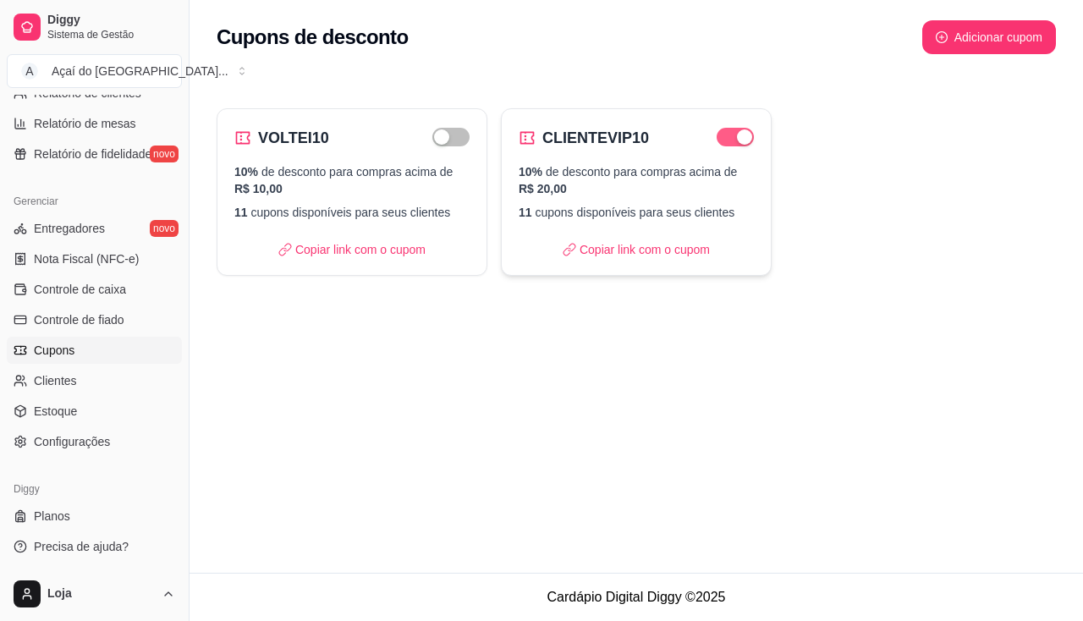
click at [726, 143] on span "button" at bounding box center [734, 137] width 37 height 19
